Goal: Browse casually: Explore the website without a specific task or goal

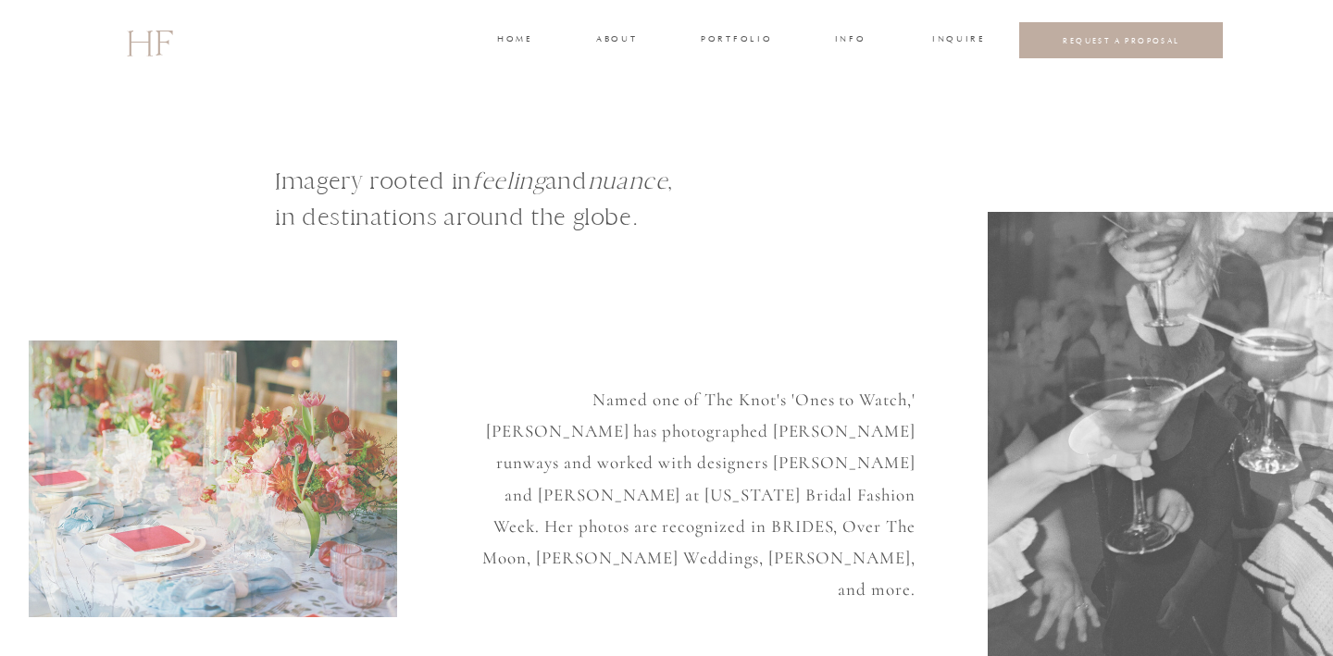
scroll to position [9, 0]
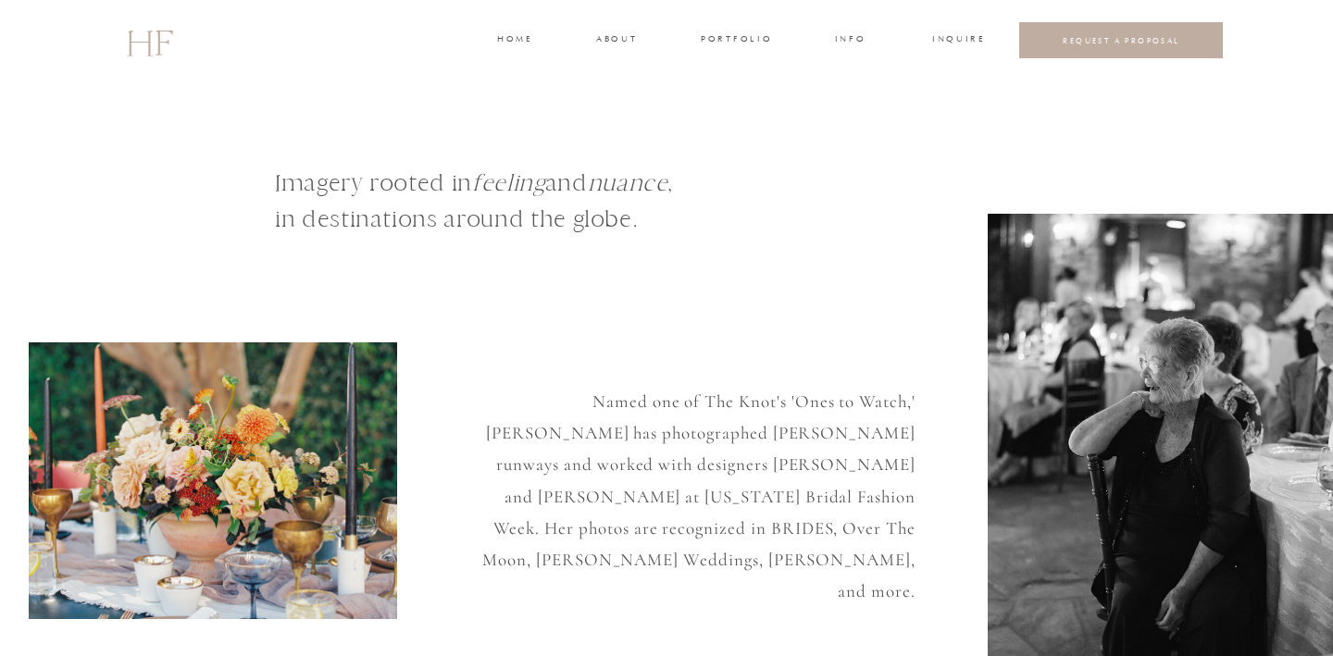
click at [715, 35] on h3 "portfolio" at bounding box center [735, 40] width 69 height 17
click at [740, 78] on h3 "WEDDINGS" at bounding box center [735, 82] width 65 height 17
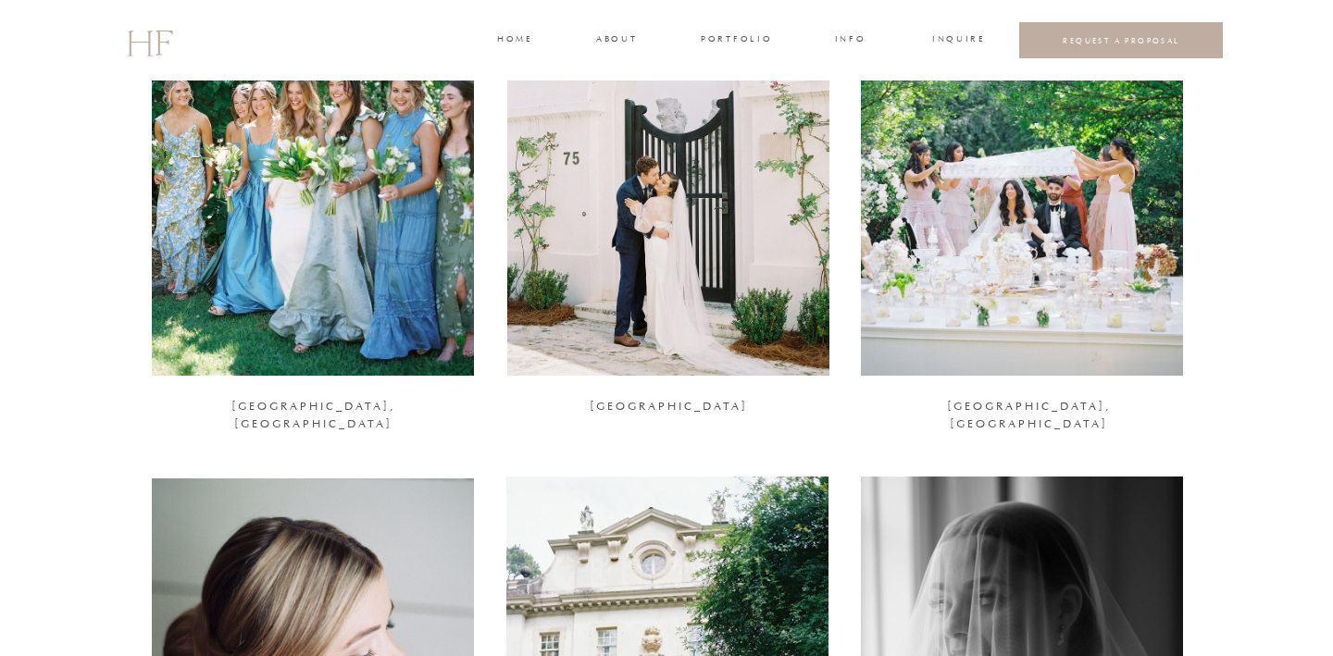
scroll to position [1930, 0]
click at [943, 203] on div at bounding box center [1022, 155] width 322 height 439
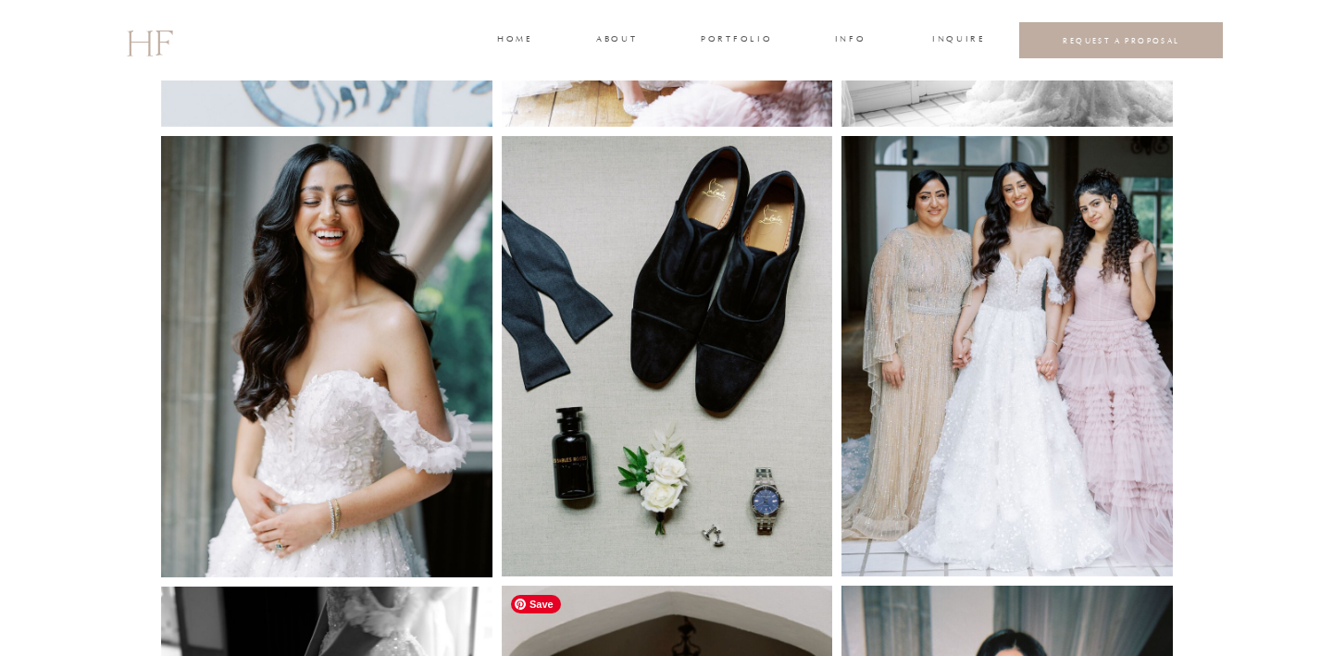
scroll to position [1057, 0]
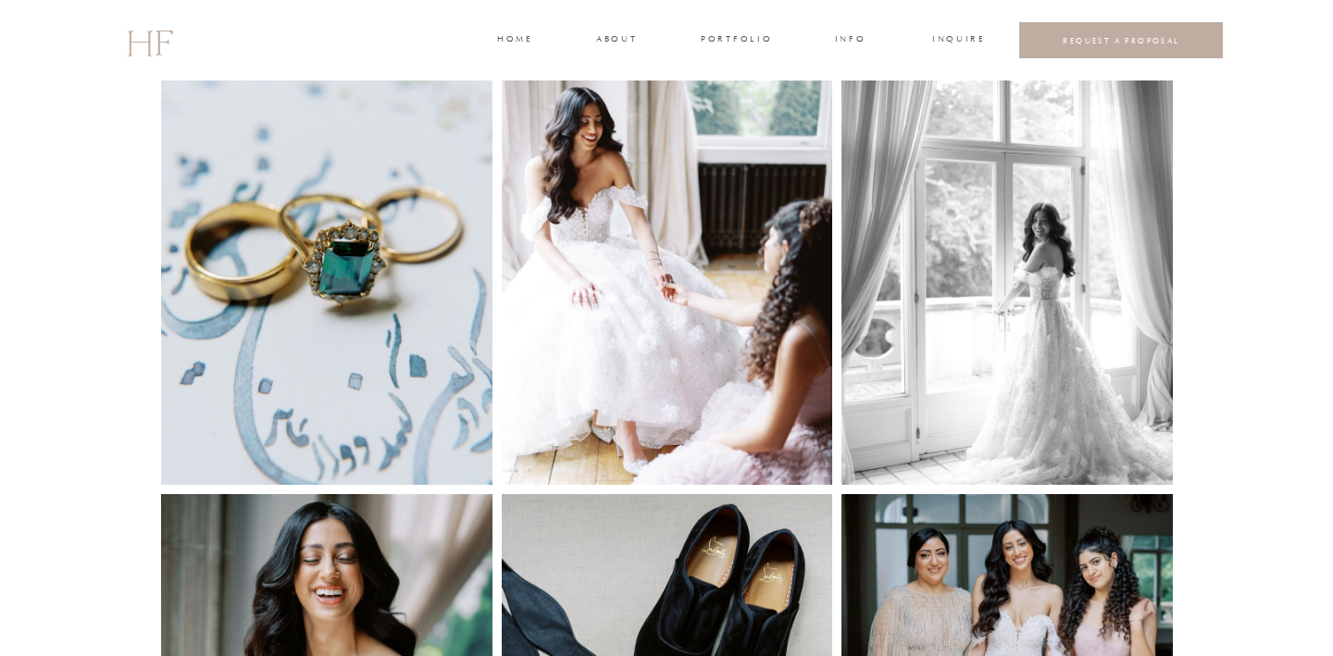
click at [1032, 43] on div at bounding box center [1121, 40] width 204 height 36
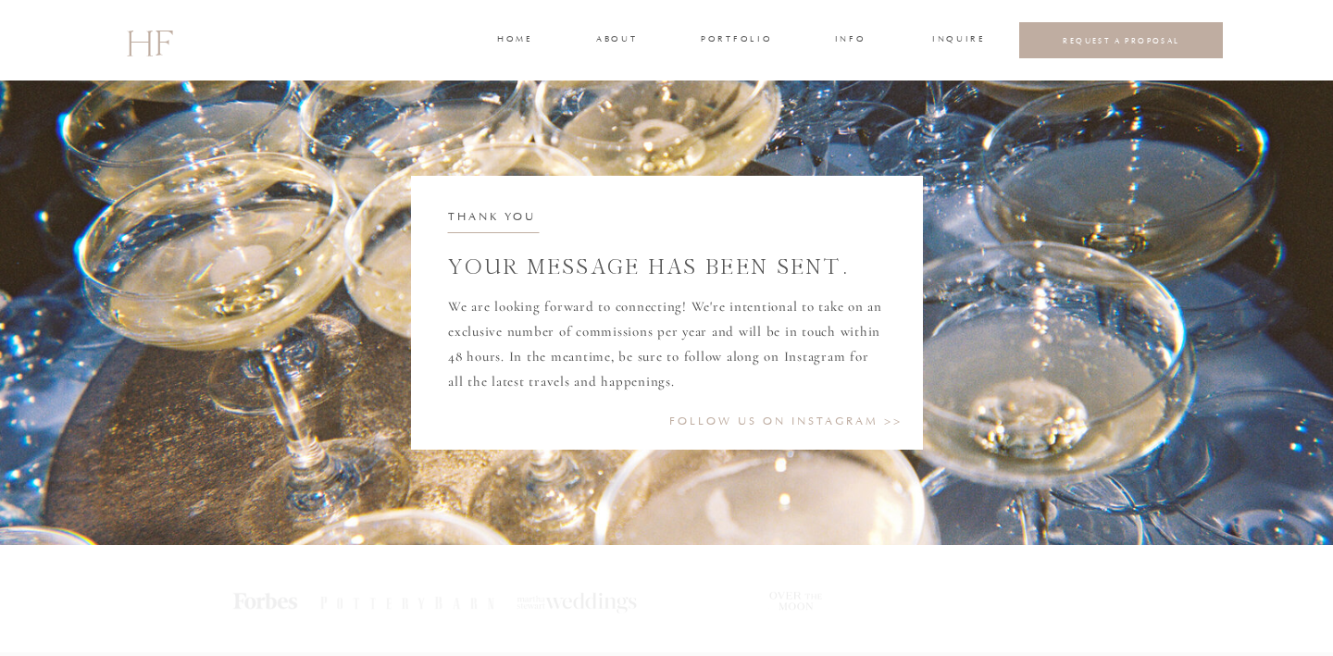
scroll to position [11, 0]
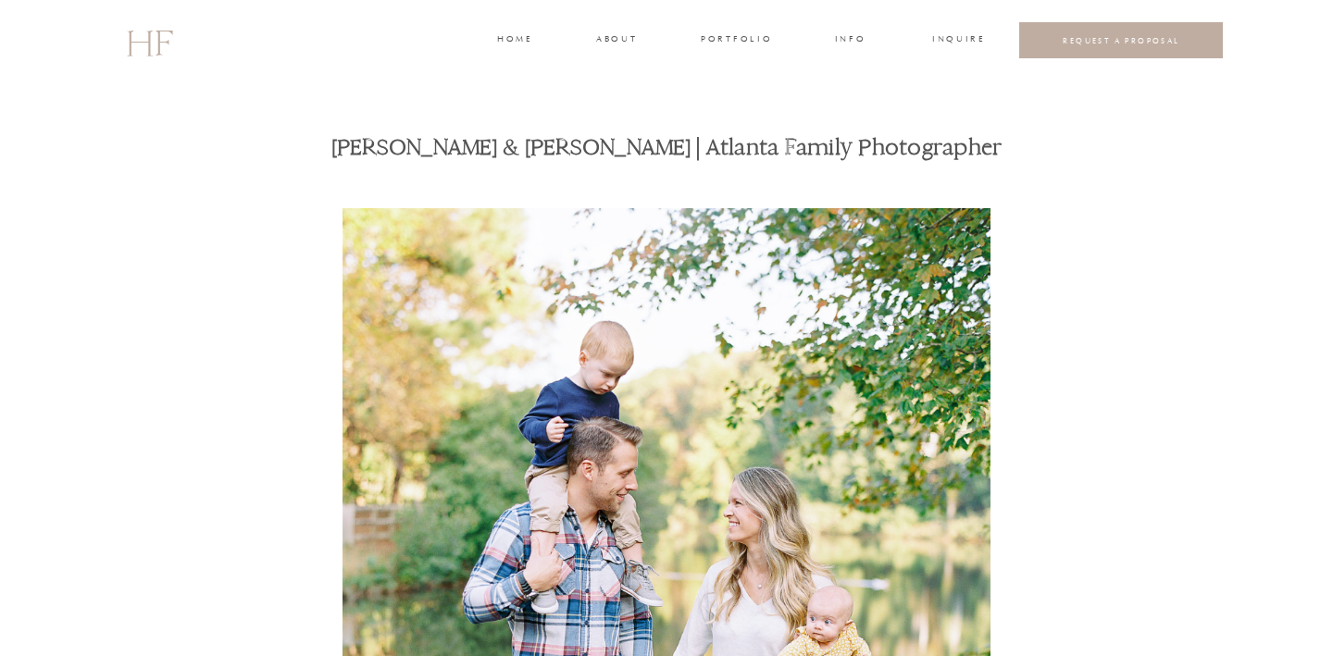
click at [1061, 56] on div at bounding box center [1121, 40] width 204 height 36
